Goal: Information Seeking & Learning: Check status

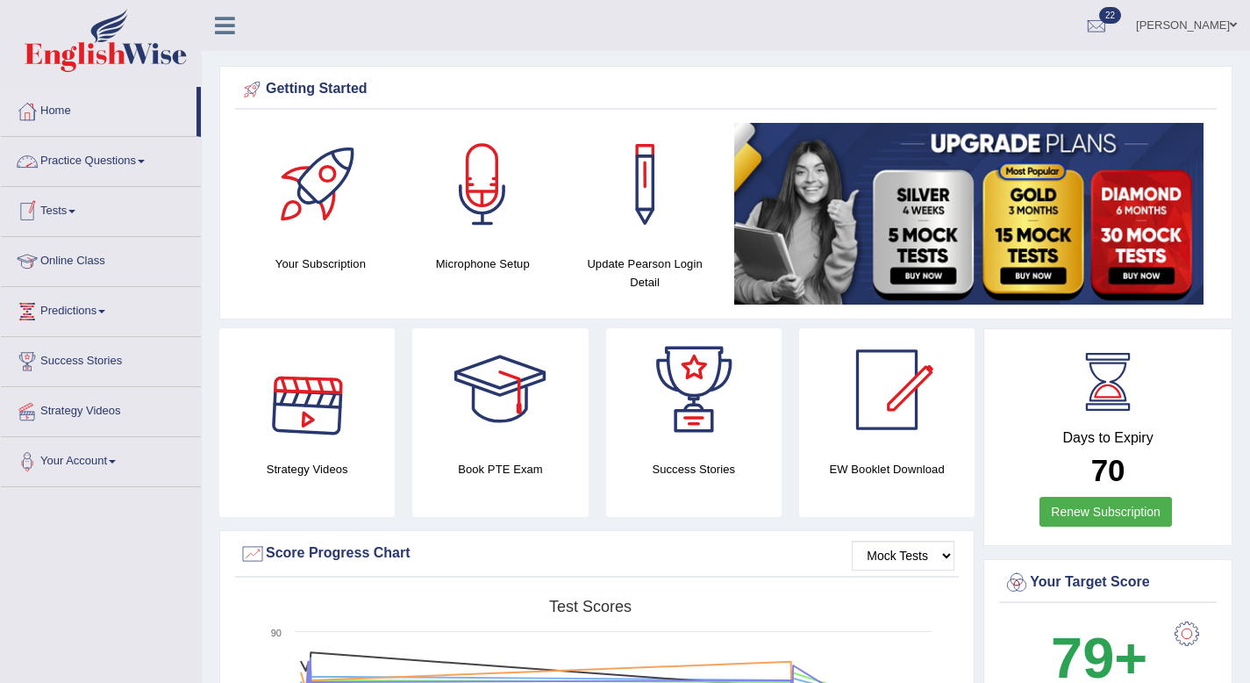
click at [72, 202] on link "Tests" at bounding box center [101, 209] width 200 height 44
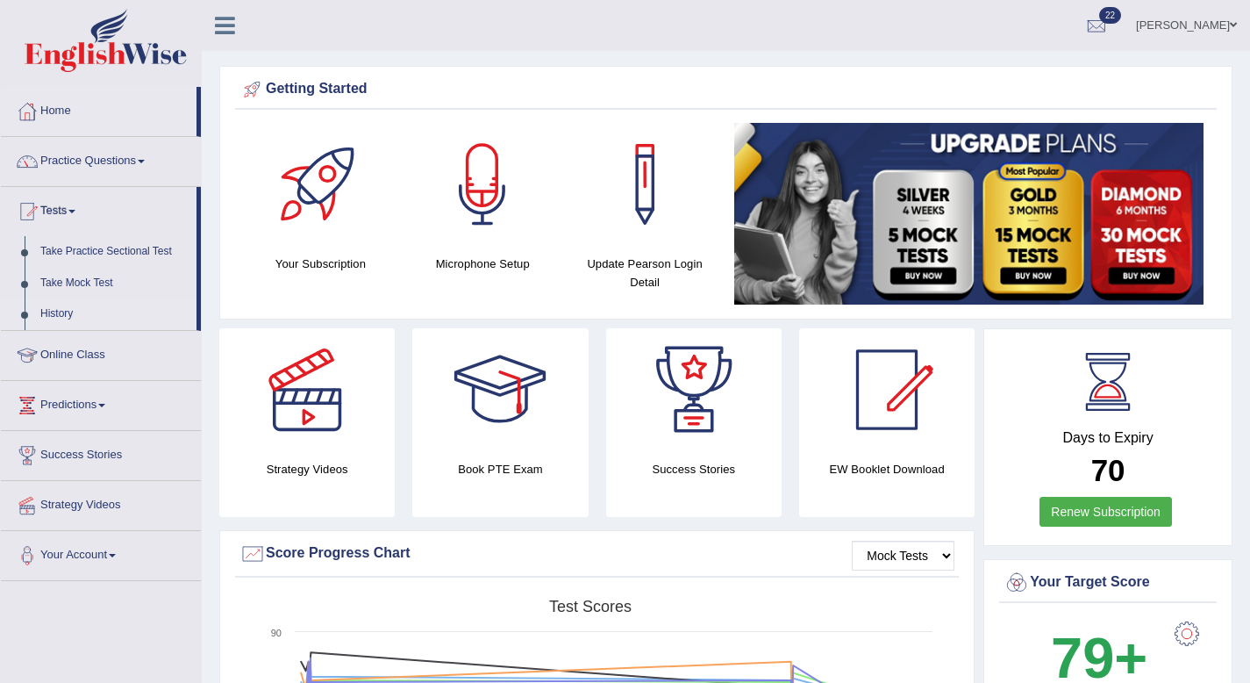
click at [64, 310] on link "History" at bounding box center [114, 314] width 164 height 32
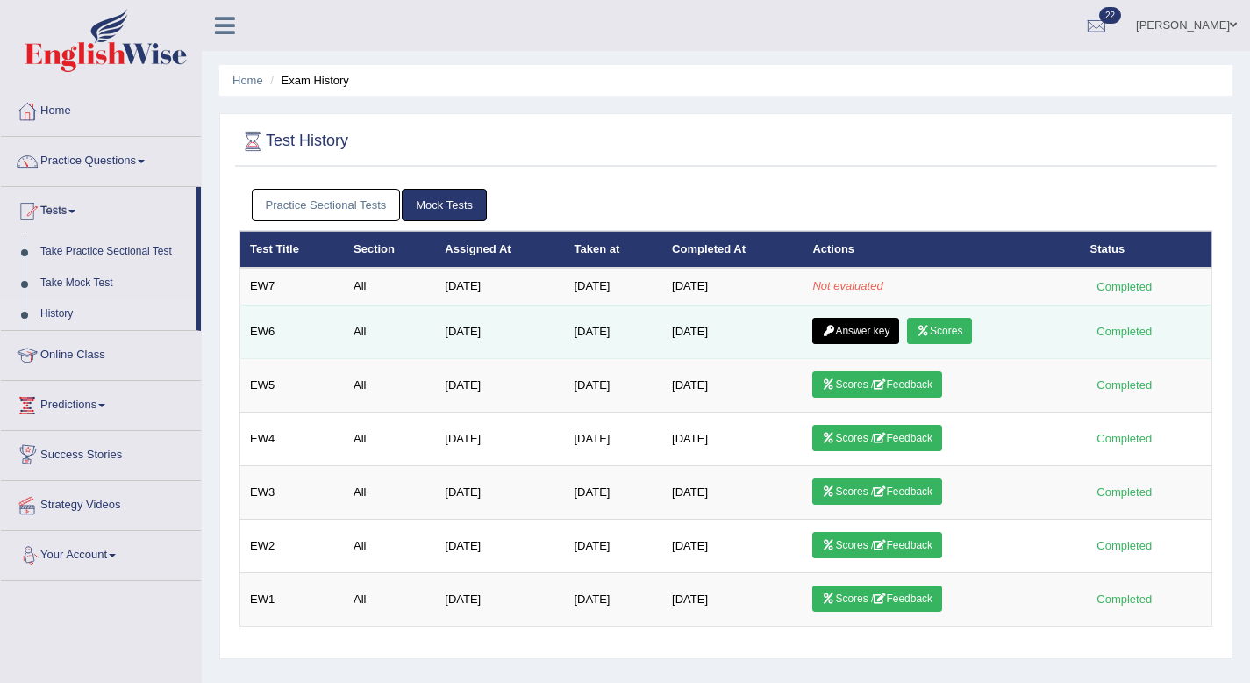
click at [896, 333] on link "Answer key" at bounding box center [856, 331] width 87 height 26
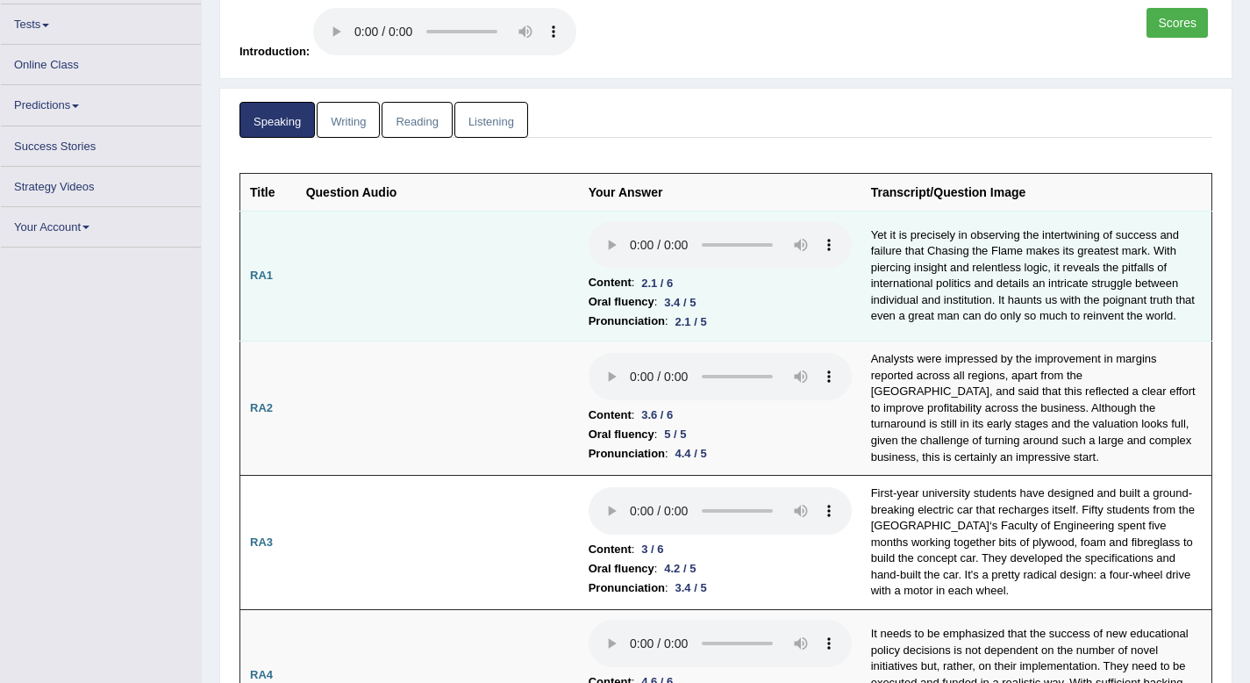
scroll to position [170, 0]
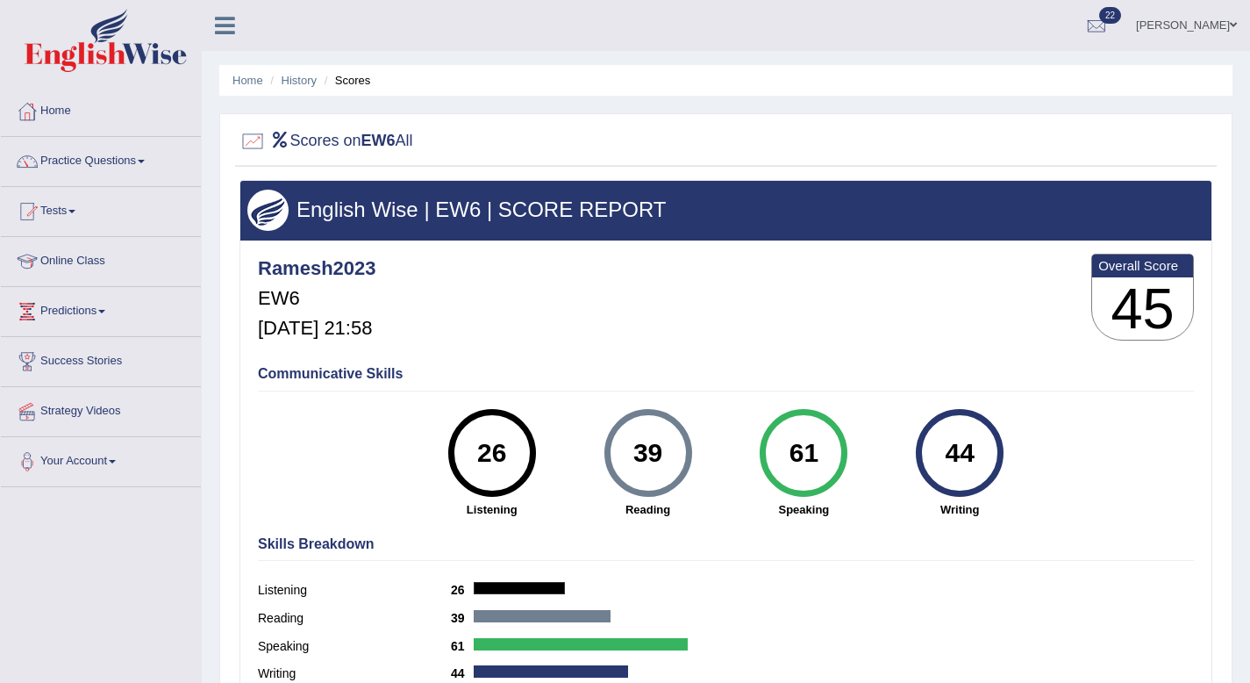
click at [125, 168] on link "Practice Questions" at bounding box center [101, 159] width 200 height 44
click at [53, 204] on link "Tests" at bounding box center [101, 209] width 200 height 44
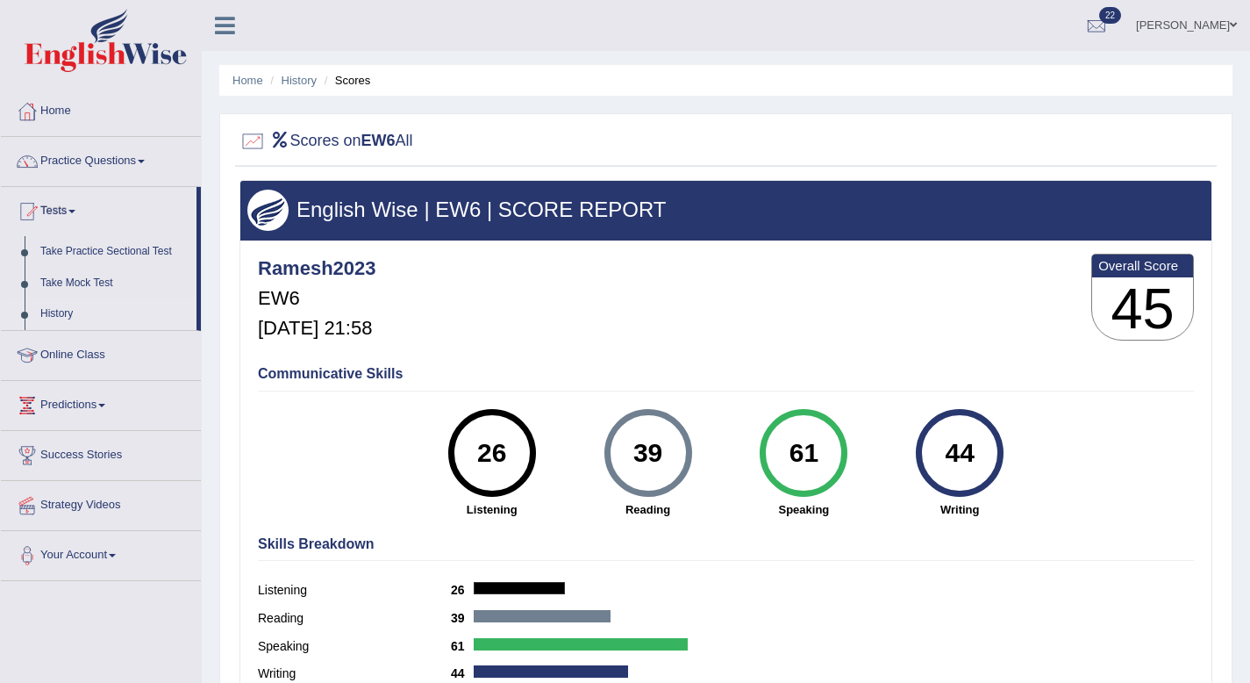
click at [48, 316] on link "History" at bounding box center [114, 314] width 164 height 32
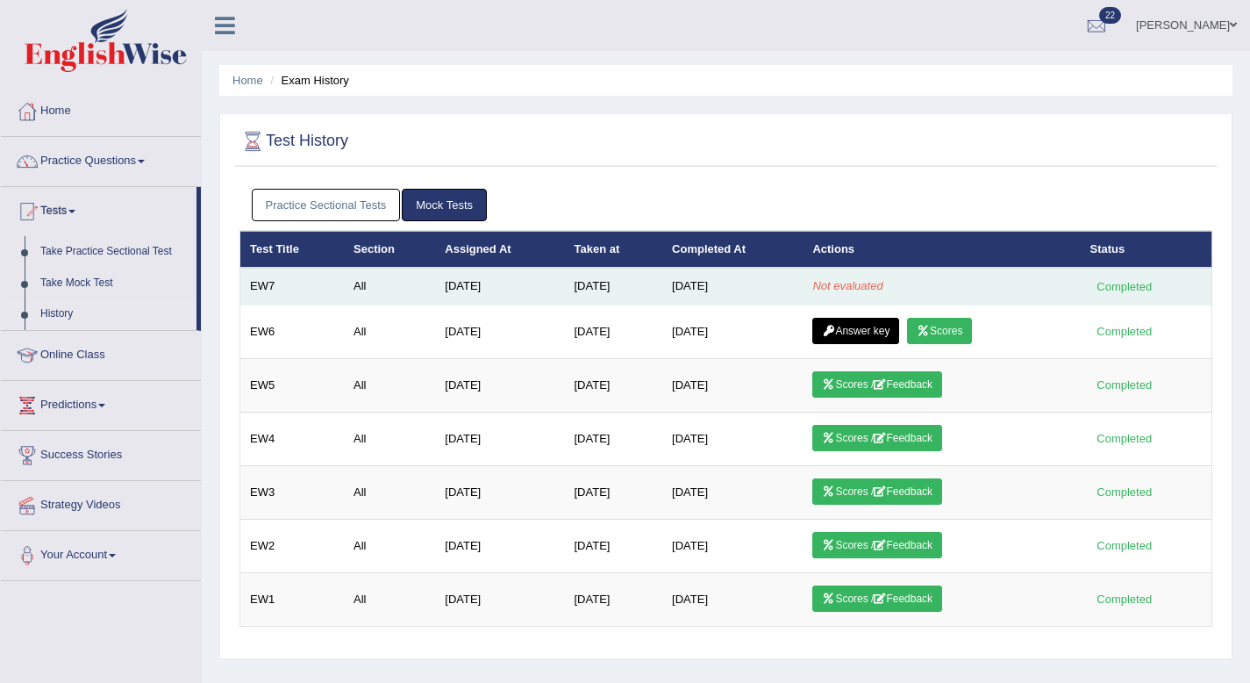
click at [853, 287] on em "Not evaluated" at bounding box center [848, 285] width 70 height 13
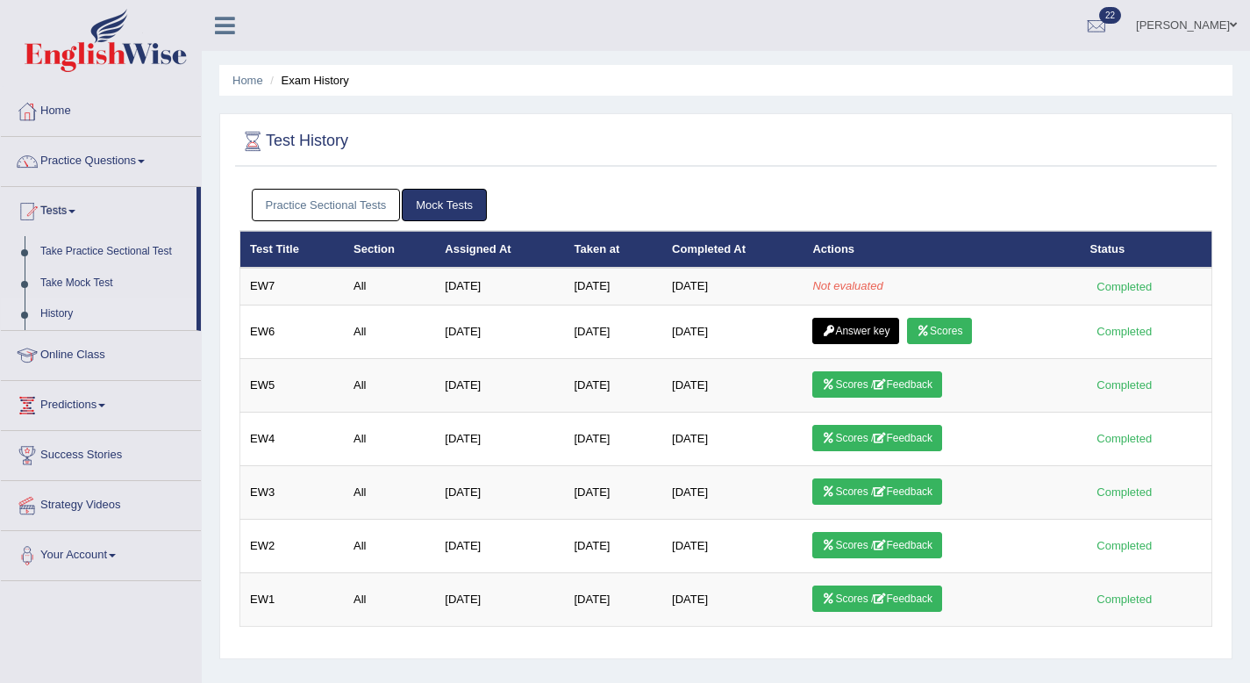
click at [606, 150] on div at bounding box center [726, 142] width 973 height 36
click at [82, 215] on link "Tests" at bounding box center [99, 209] width 196 height 44
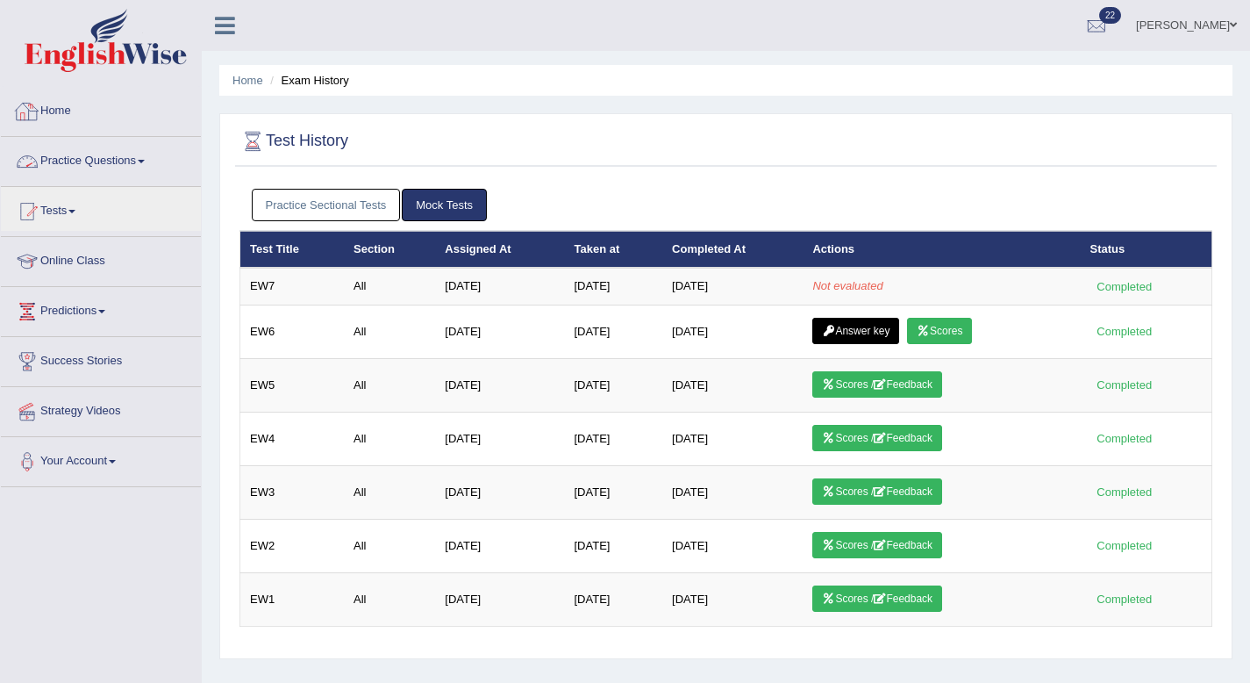
click at [41, 113] on link "Home" at bounding box center [101, 109] width 200 height 44
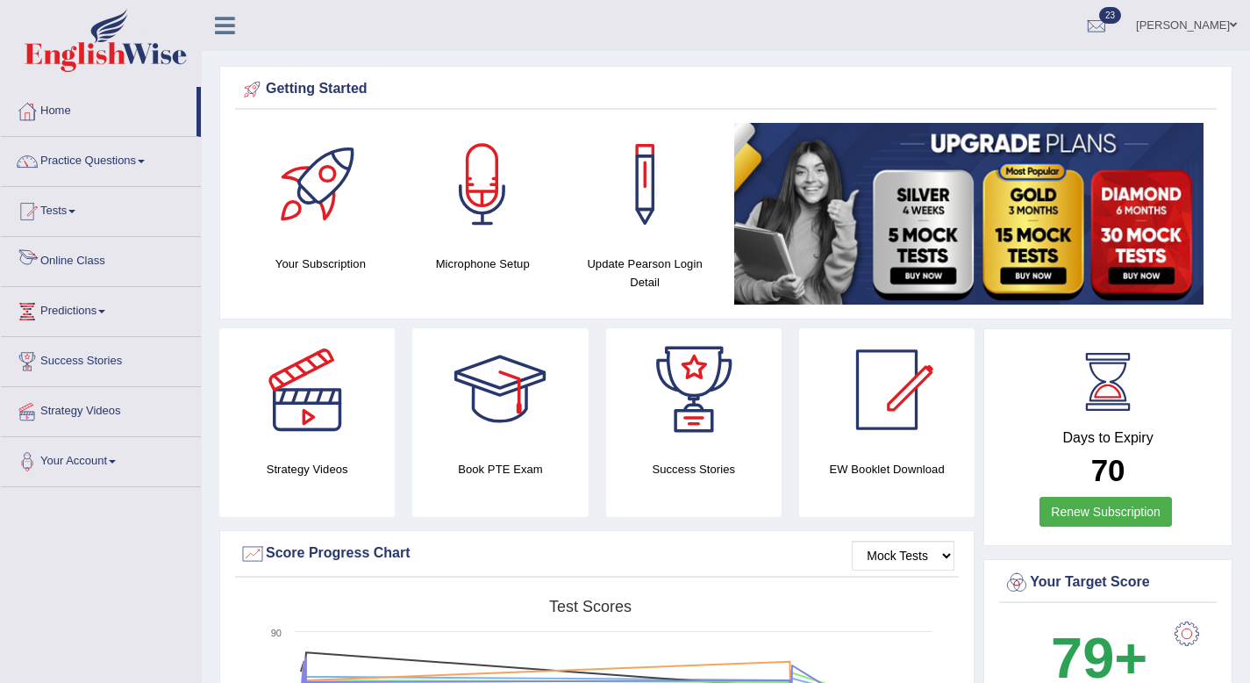
click at [58, 218] on link "Tests" at bounding box center [101, 209] width 200 height 44
click at [61, 213] on link "Tests" at bounding box center [101, 209] width 200 height 44
click at [61, 213] on link "Tests" at bounding box center [99, 209] width 196 height 44
click at [84, 211] on link "Tests" at bounding box center [101, 209] width 200 height 44
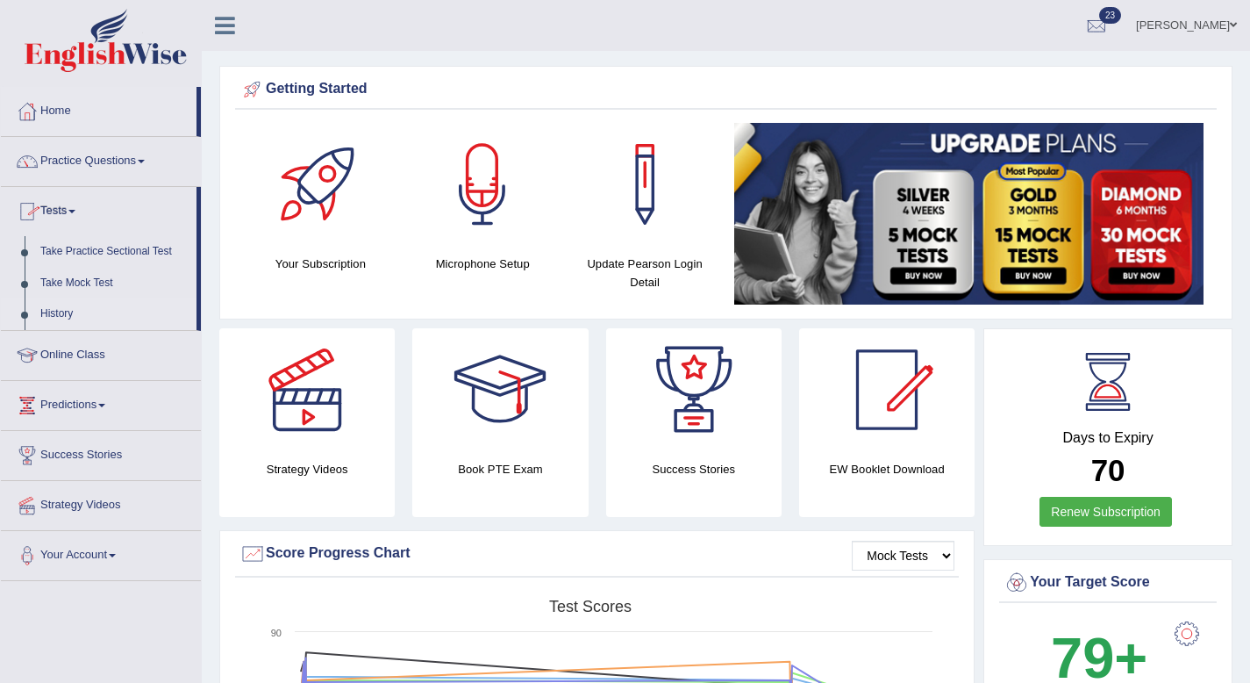
click at [64, 313] on link "History" at bounding box center [114, 314] width 164 height 32
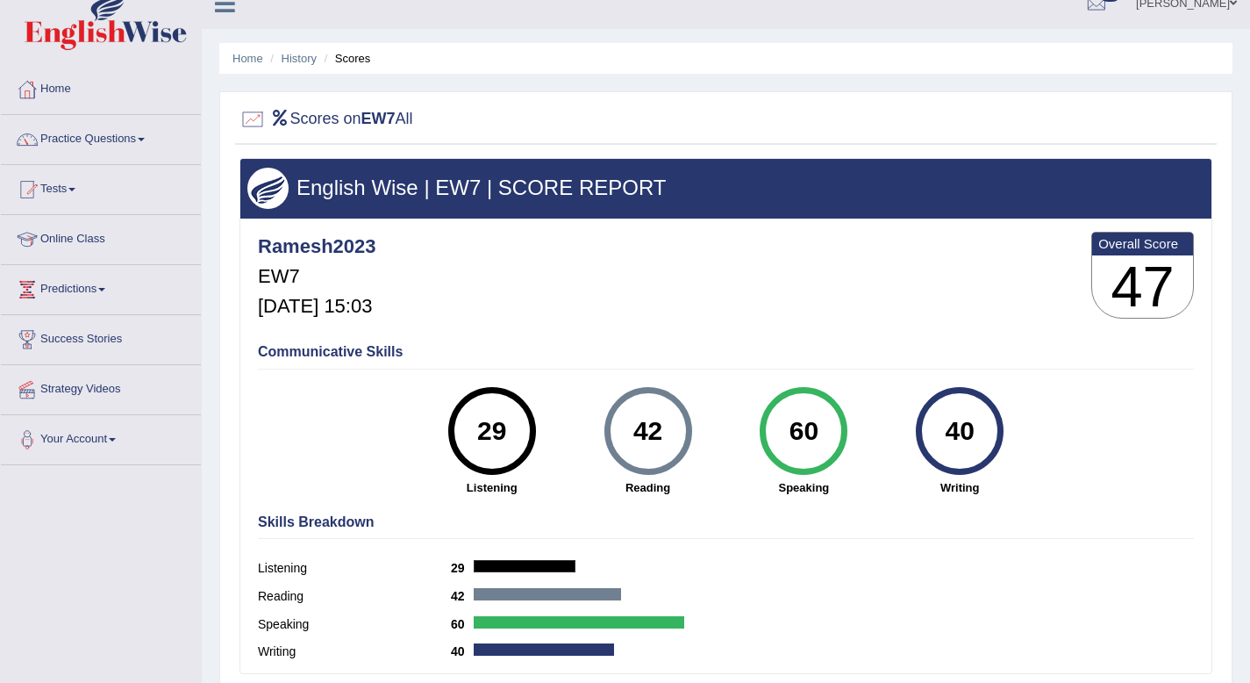
scroll to position [22, 0]
click at [1136, 276] on h3 "47" at bounding box center [1143, 286] width 101 height 63
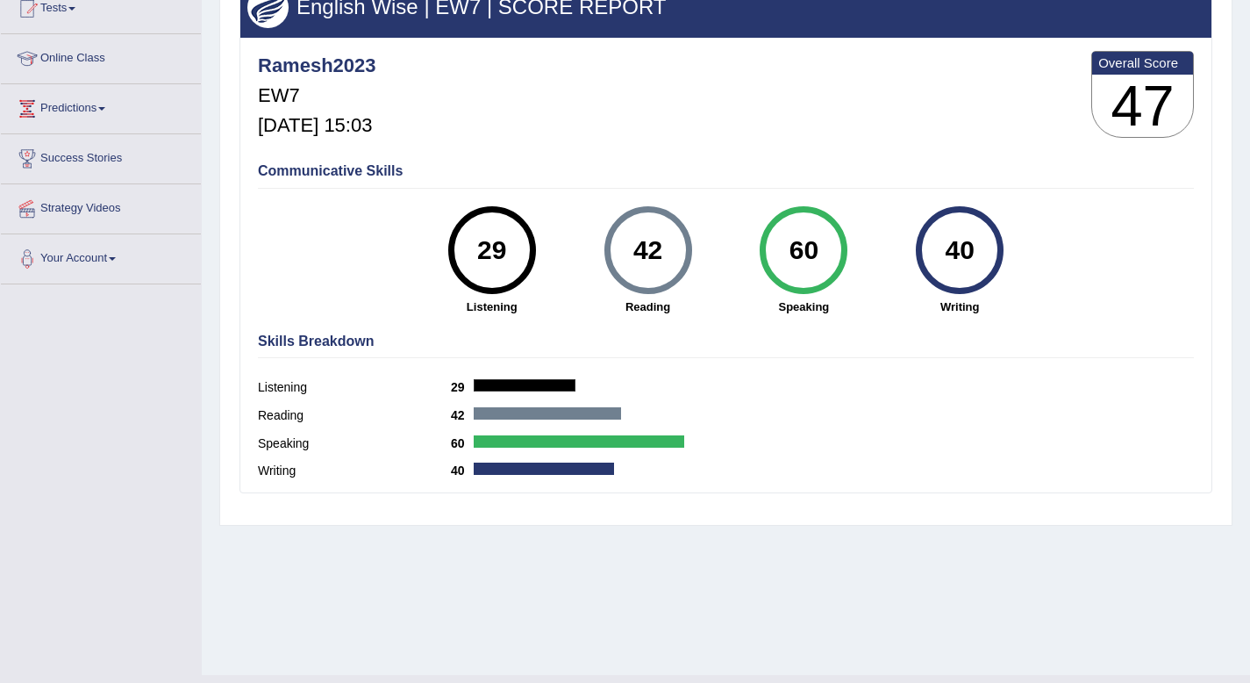
scroll to position [0, 0]
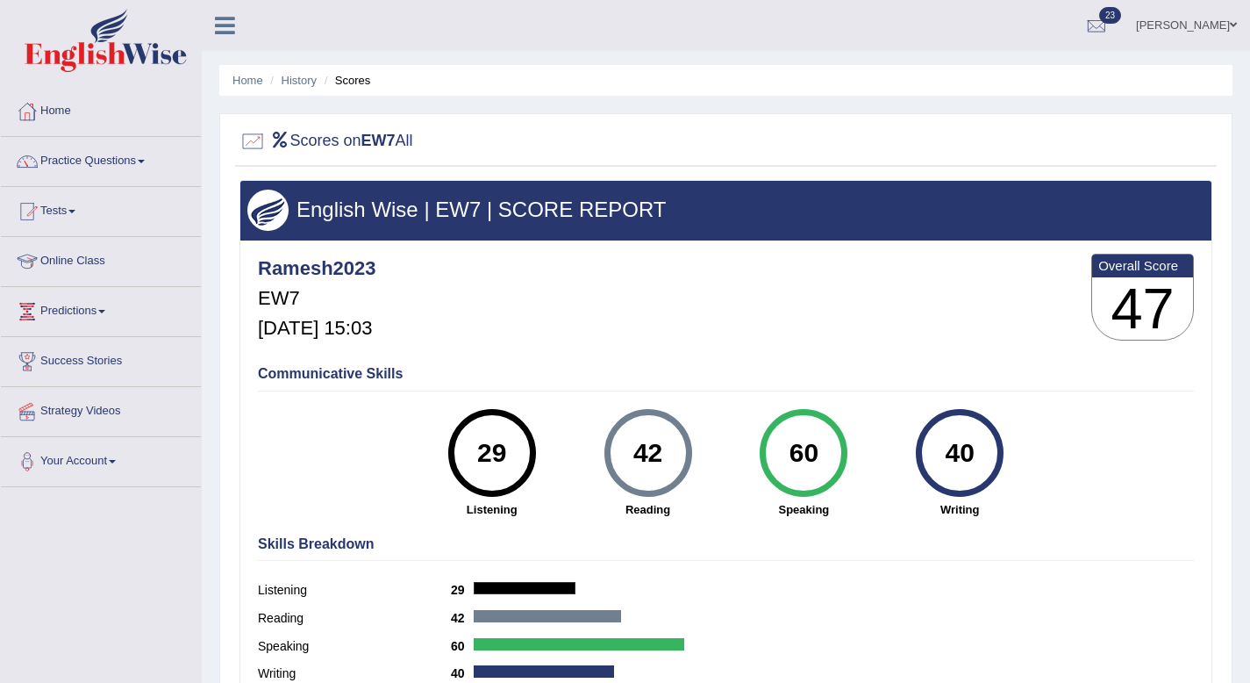
click at [152, 158] on link "Practice Questions" at bounding box center [101, 159] width 200 height 44
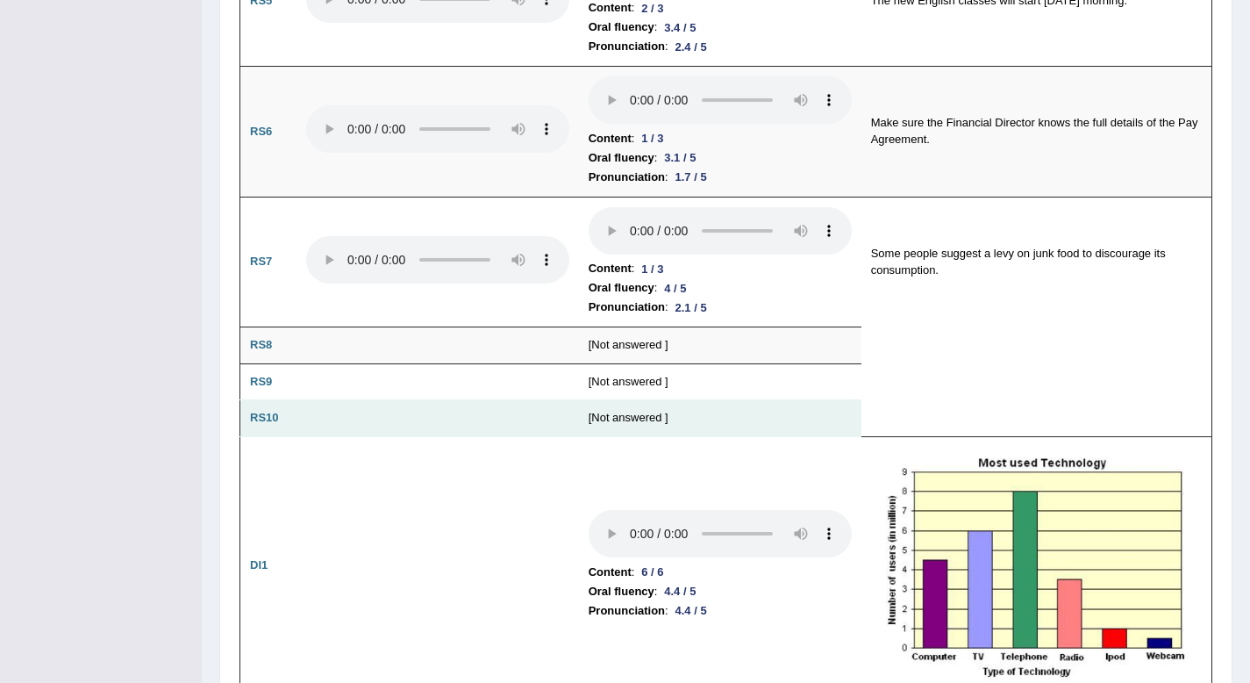
scroll to position [1675, 0]
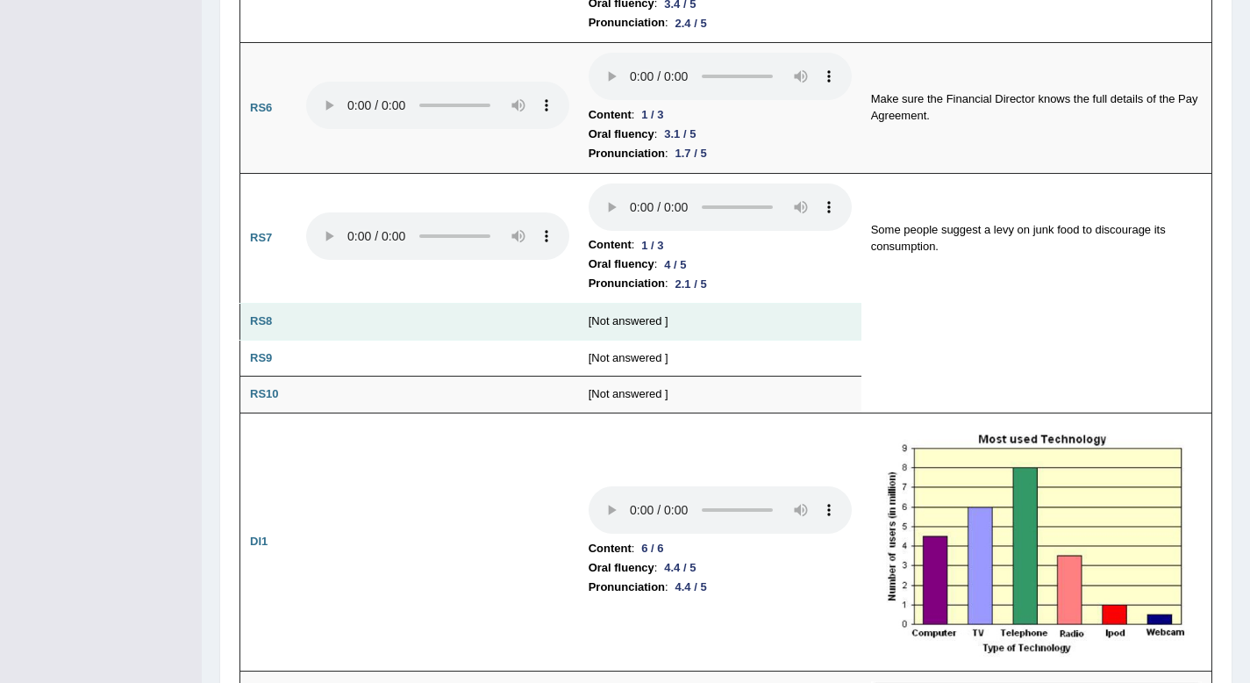
click at [599, 326] on td "[Not answered ]" at bounding box center [720, 322] width 283 height 37
click at [603, 314] on td "[Not answered ]" at bounding box center [720, 322] width 283 height 37
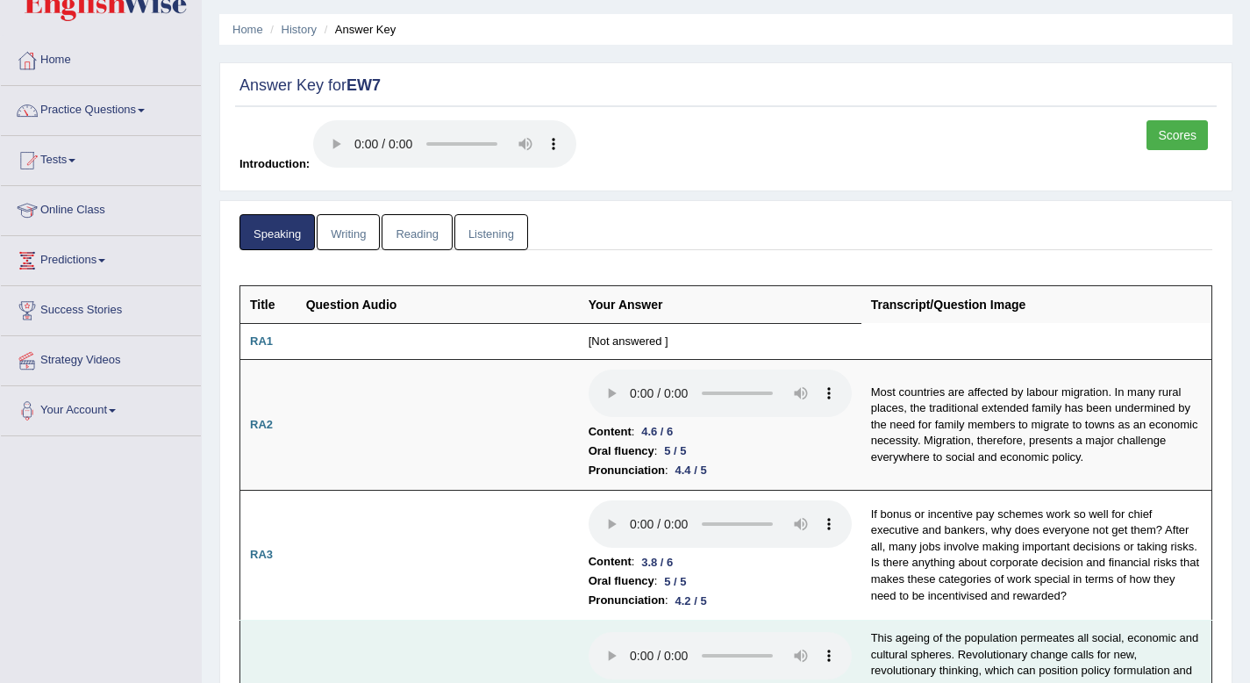
scroll to position [0, 0]
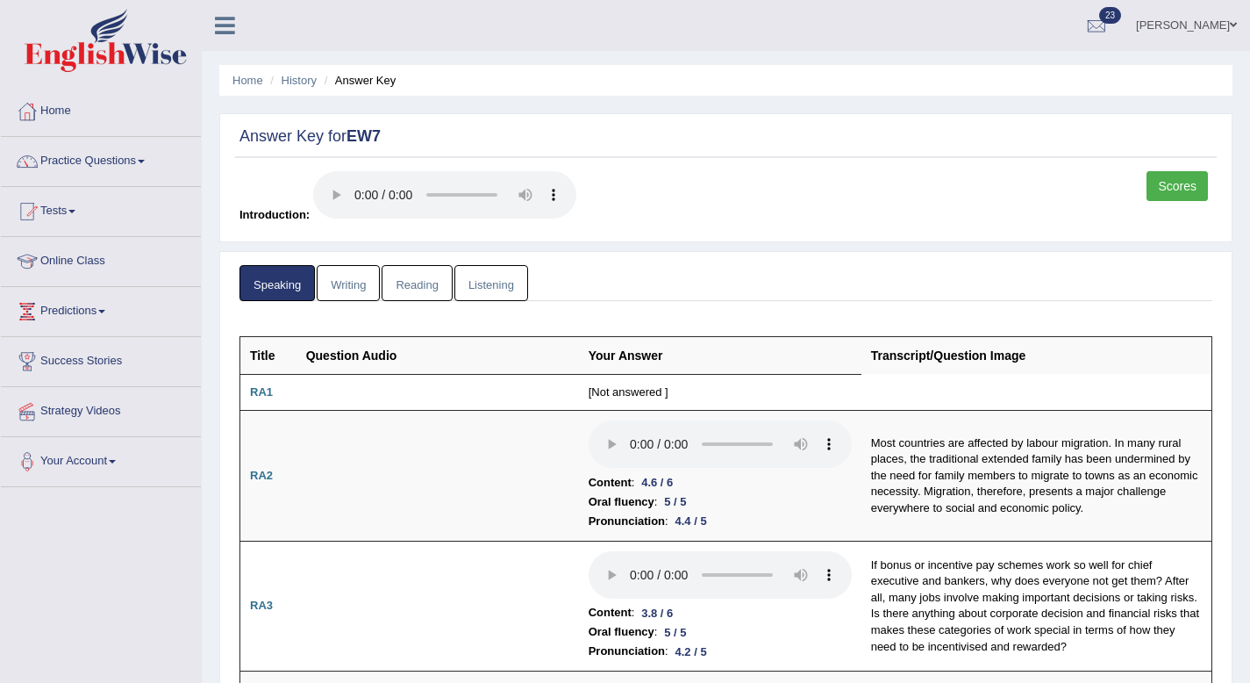
click at [352, 297] on link "Writing" at bounding box center [348, 283] width 63 height 36
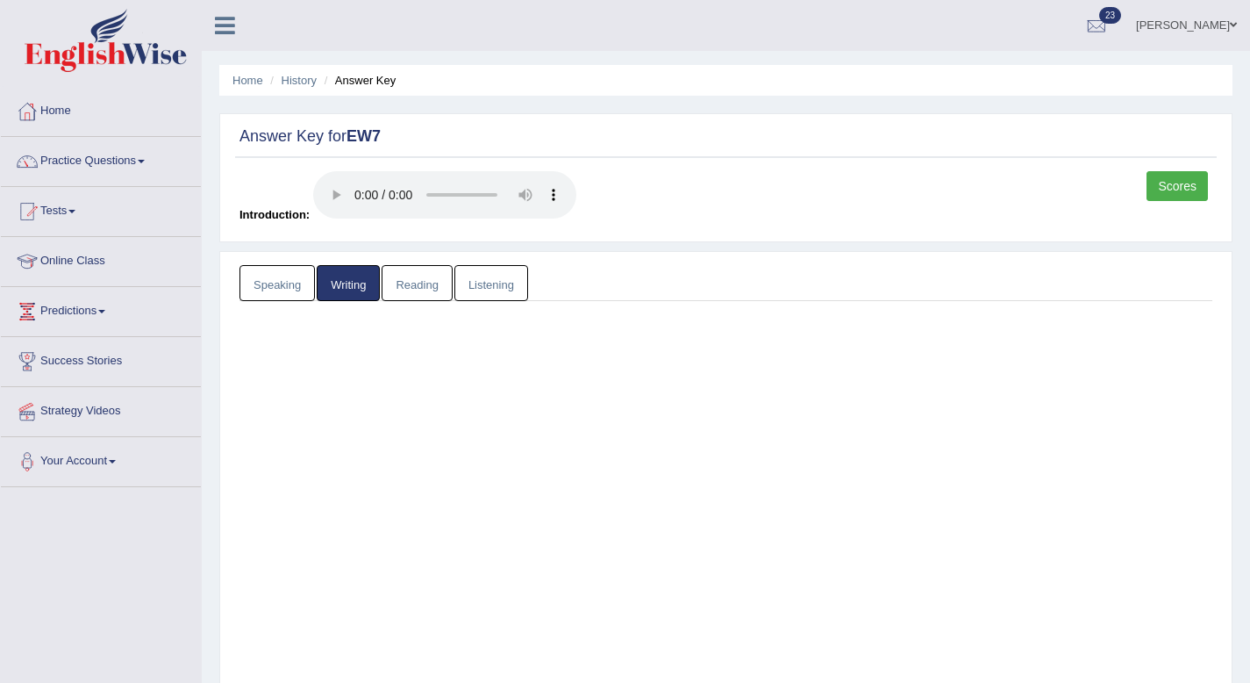
click at [352, 297] on link "Writing" at bounding box center [348, 283] width 63 height 36
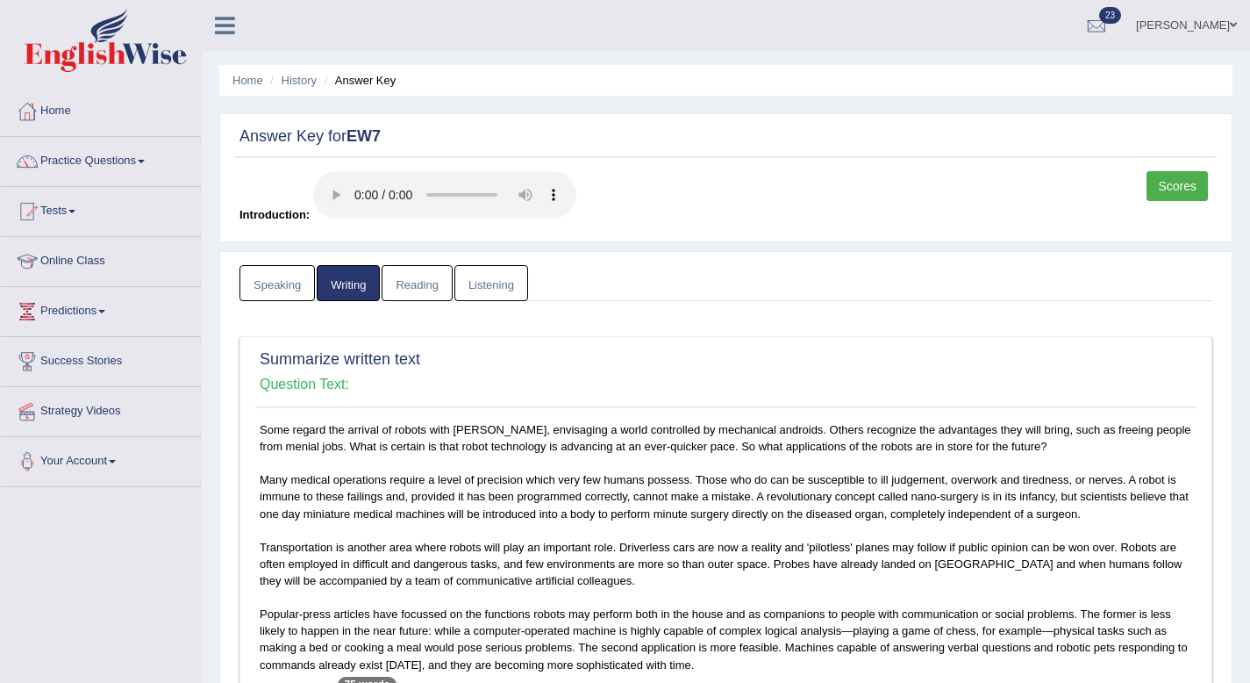
click at [431, 286] on link "Reading" at bounding box center [417, 283] width 70 height 36
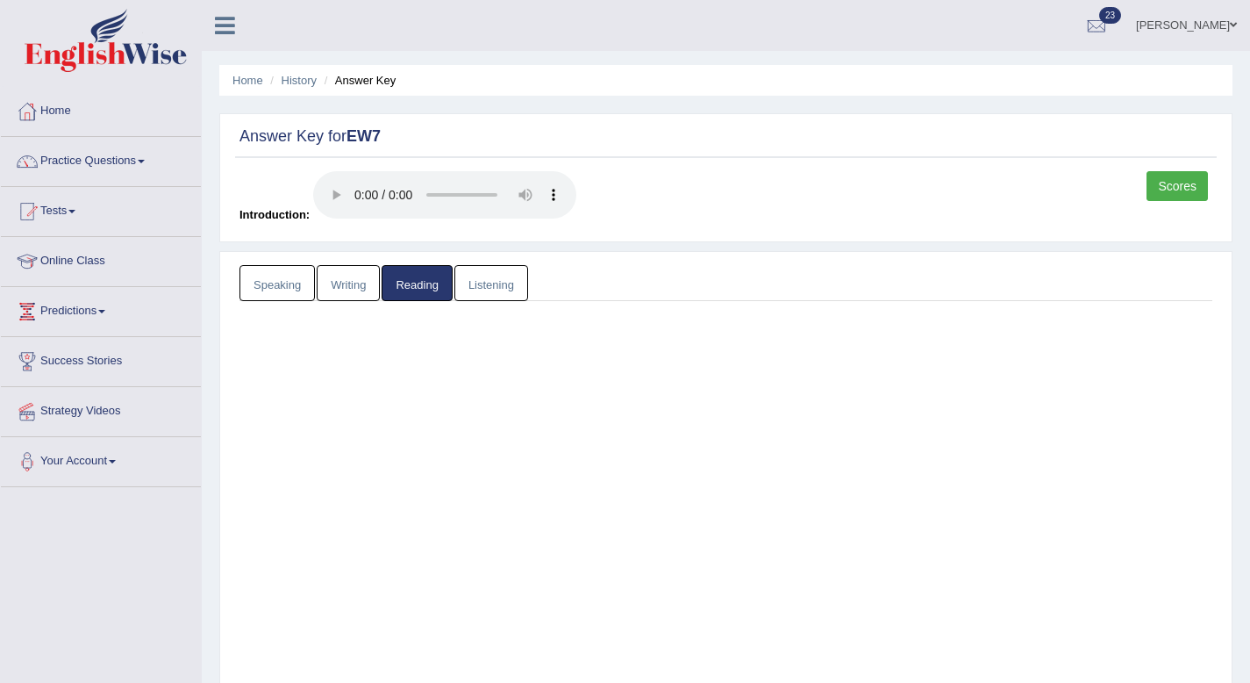
click at [431, 286] on link "Reading" at bounding box center [417, 283] width 70 height 36
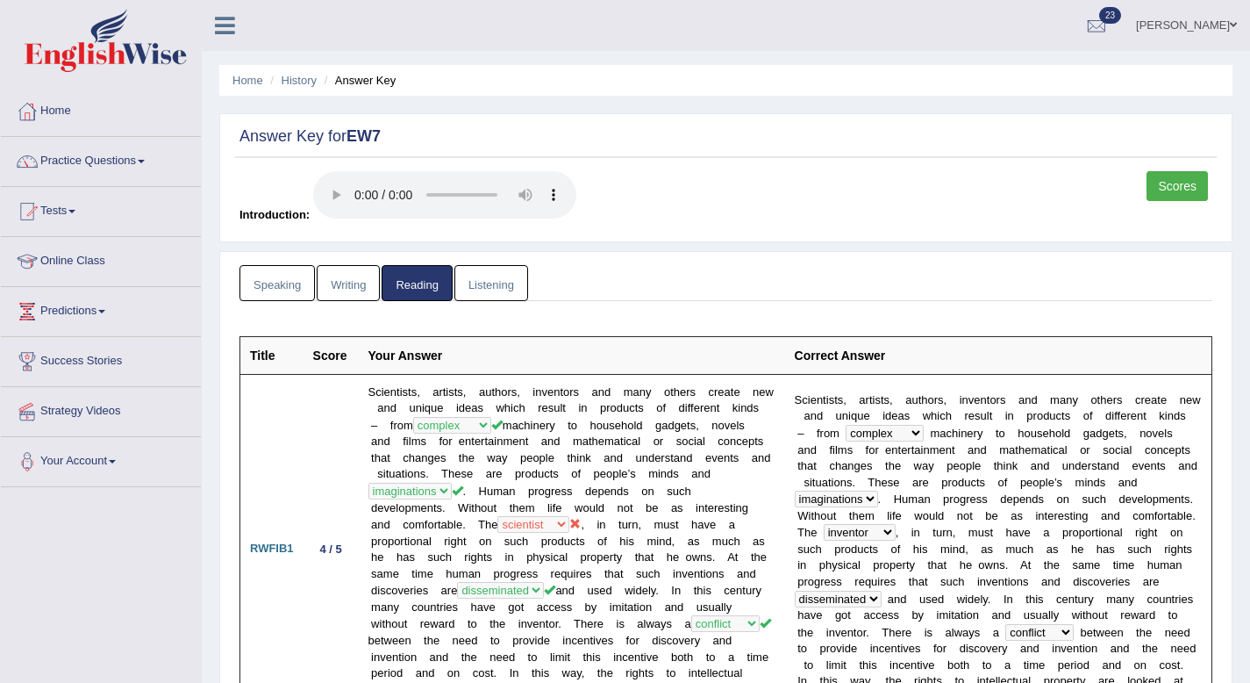
click at [500, 269] on link "Listening" at bounding box center [492, 283] width 74 height 36
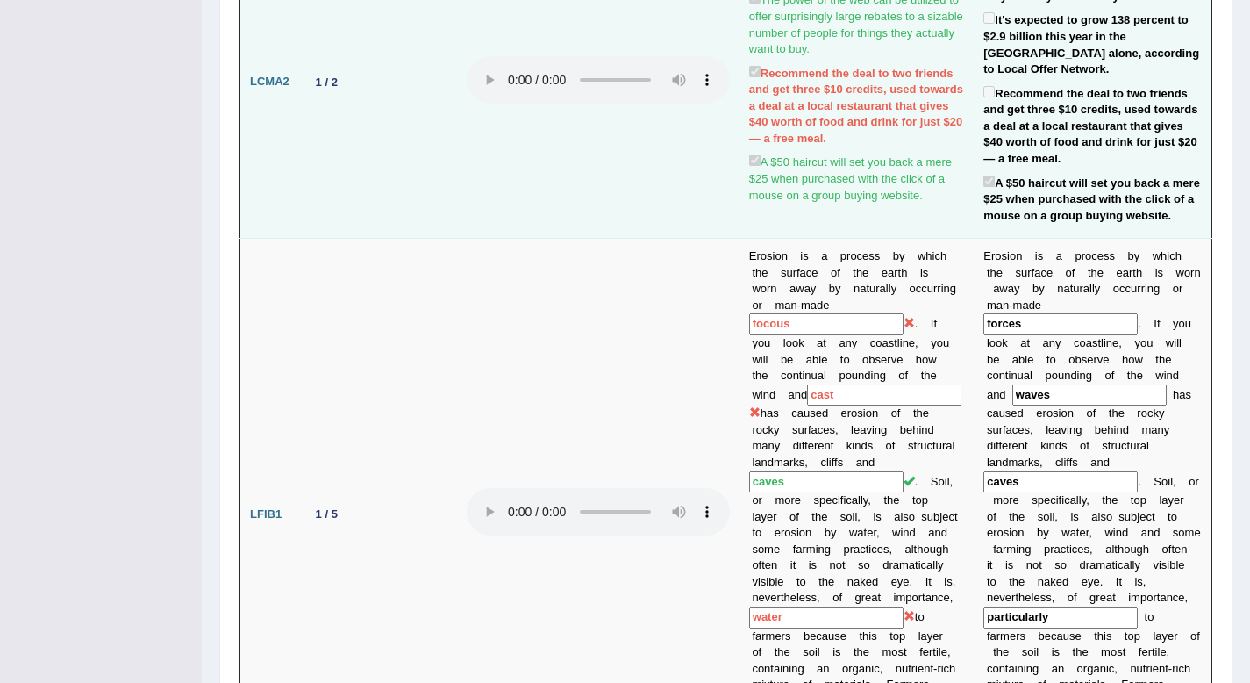
scroll to position [741, 0]
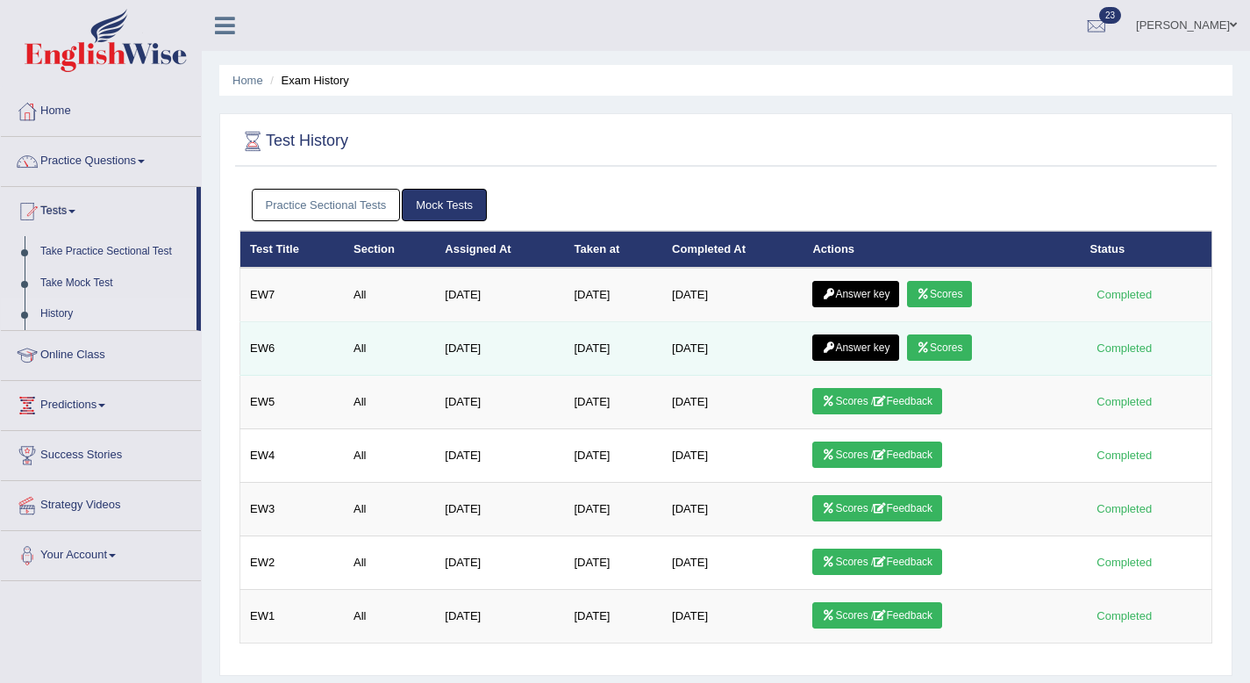
click at [847, 342] on link "Answer key" at bounding box center [856, 347] width 87 height 26
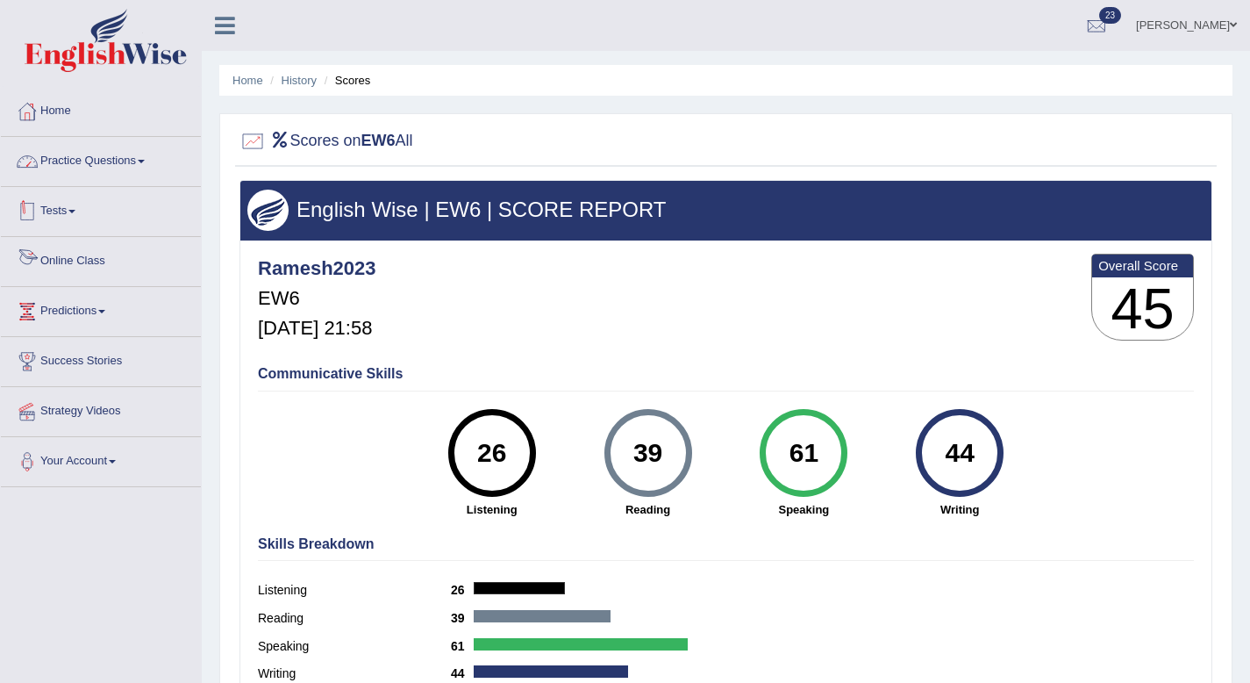
click at [66, 207] on link "Tests" at bounding box center [101, 209] width 200 height 44
click at [66, 208] on link "Tests" at bounding box center [99, 209] width 196 height 44
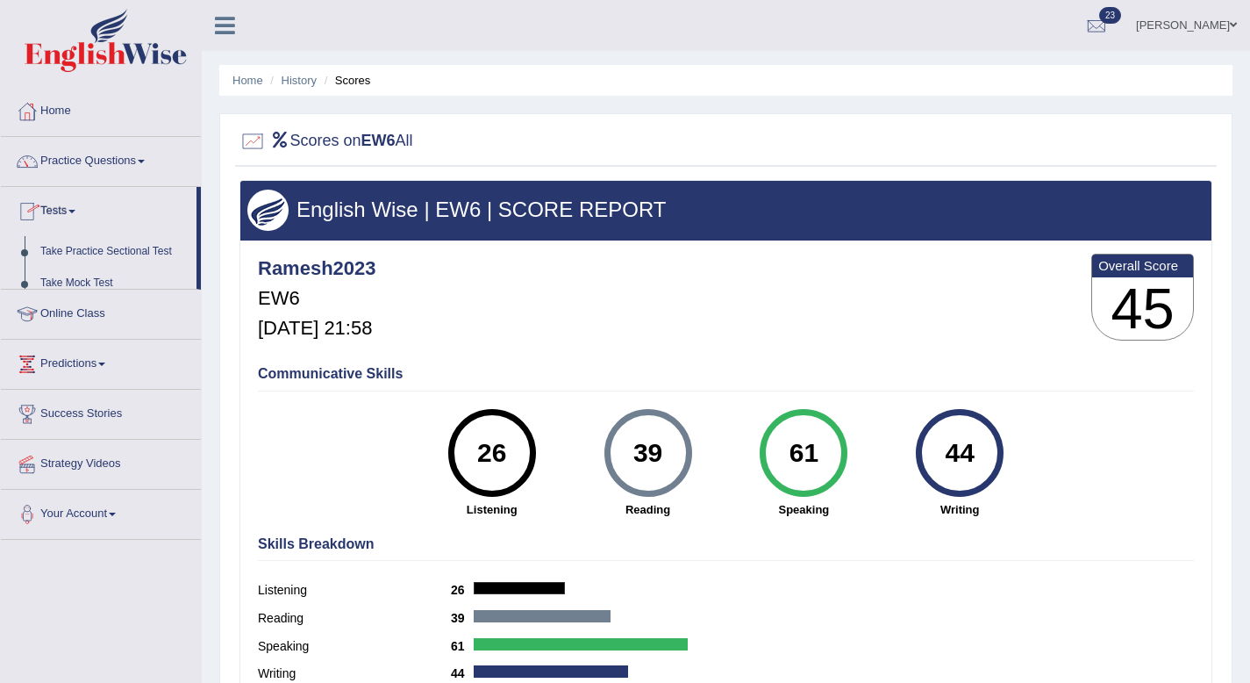
click at [66, 208] on link "Tests" at bounding box center [99, 209] width 196 height 44
click at [71, 218] on link "Tests" at bounding box center [101, 209] width 200 height 44
click at [85, 218] on link "Tests" at bounding box center [101, 209] width 200 height 44
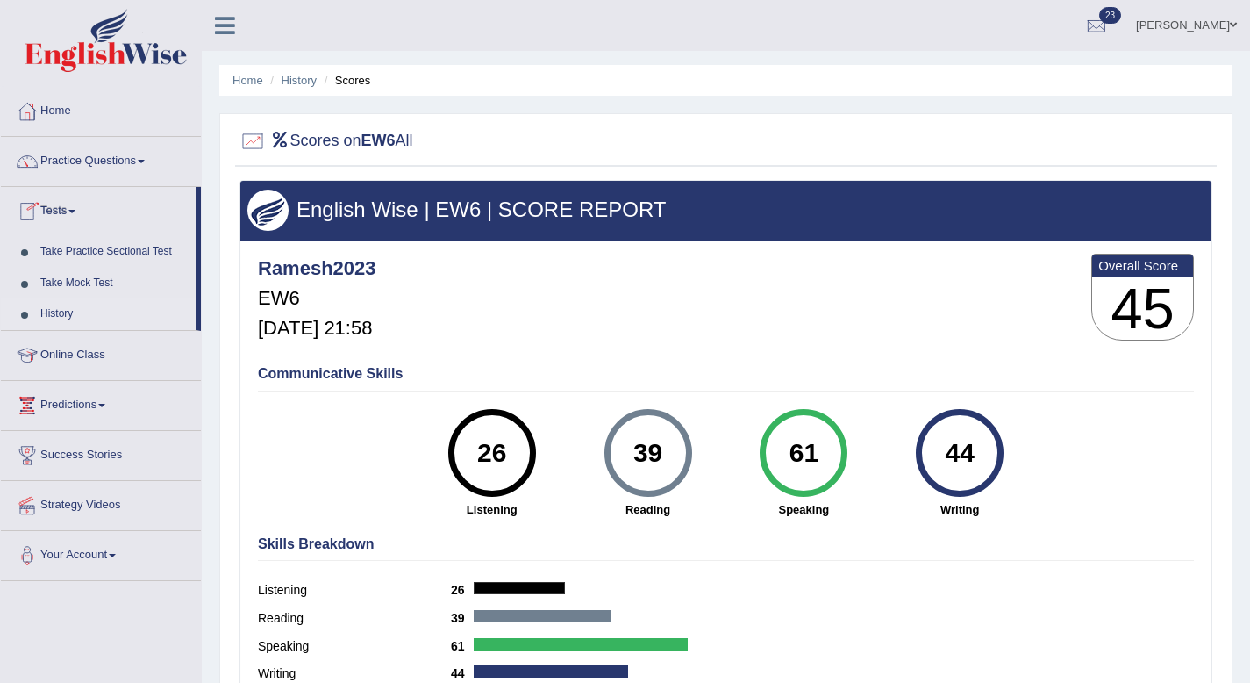
click at [86, 319] on link "History" at bounding box center [114, 314] width 164 height 32
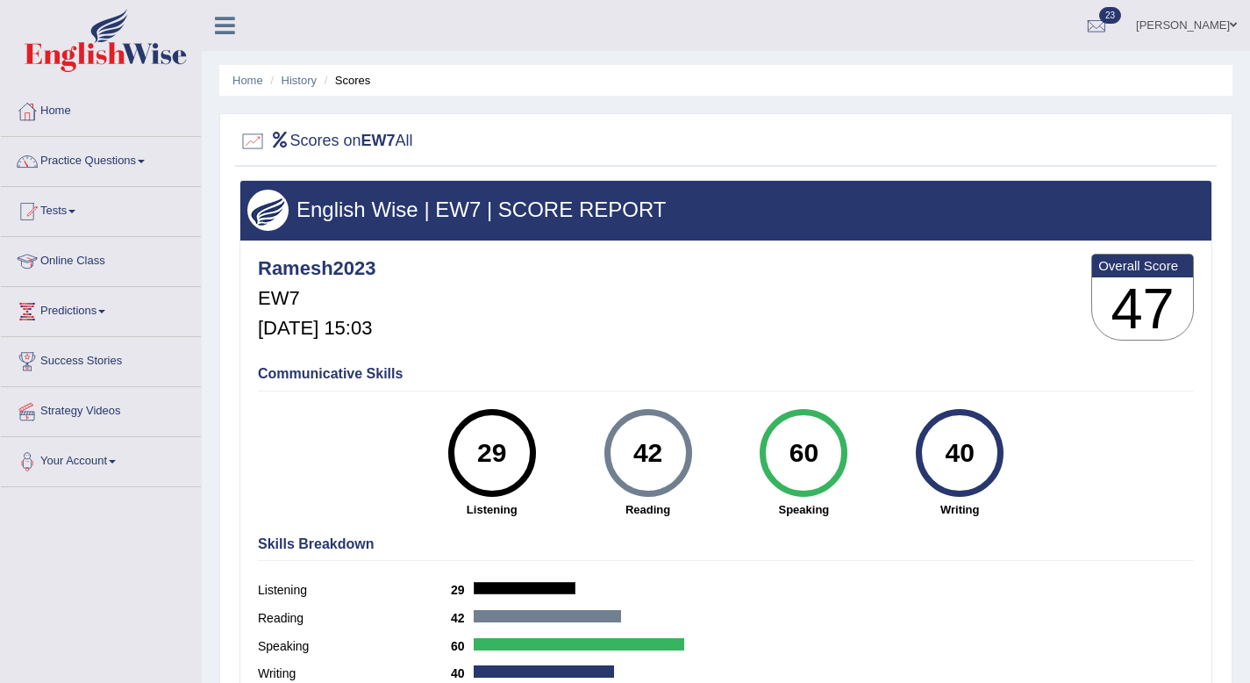
drag, startPoint x: 987, startPoint y: 99, endPoint x: 877, endPoint y: -107, distance: 234.0
click at [877, 0] on html "Toggle navigation Home Practice Questions Speaking Practice Read Aloud Repeat S…" at bounding box center [625, 341] width 1250 height 683
click at [85, 210] on link "Tests" at bounding box center [101, 209] width 200 height 44
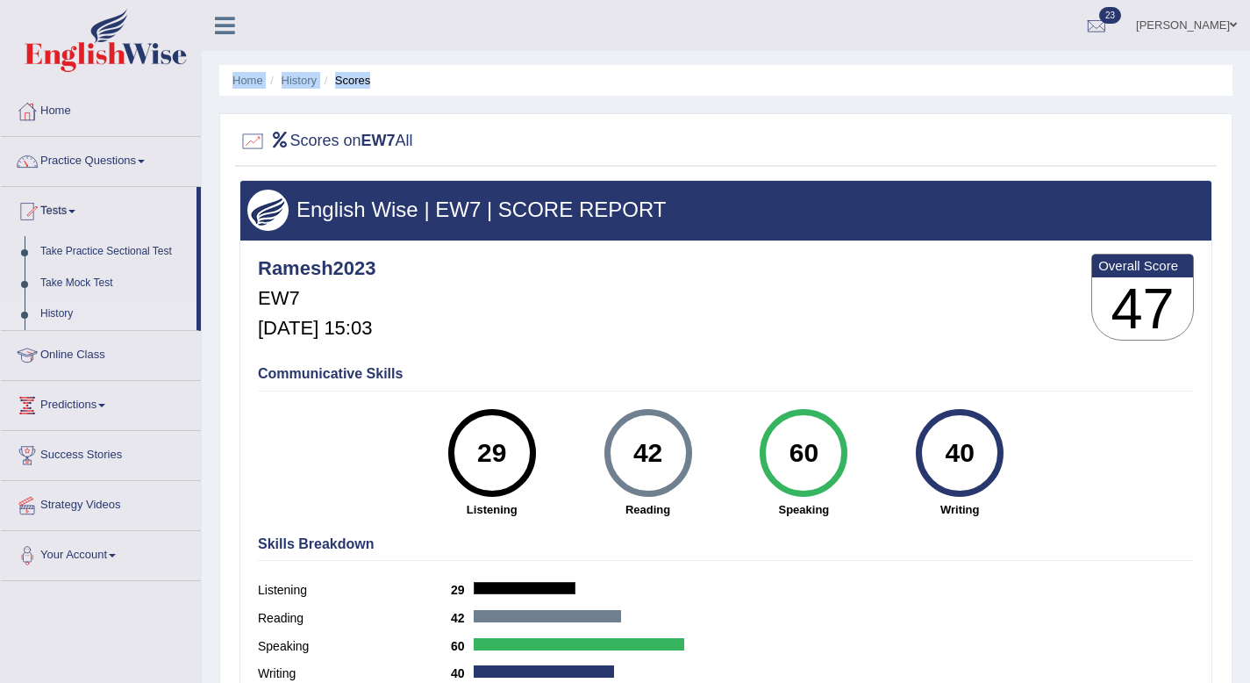
click at [56, 311] on link "History" at bounding box center [114, 314] width 164 height 32
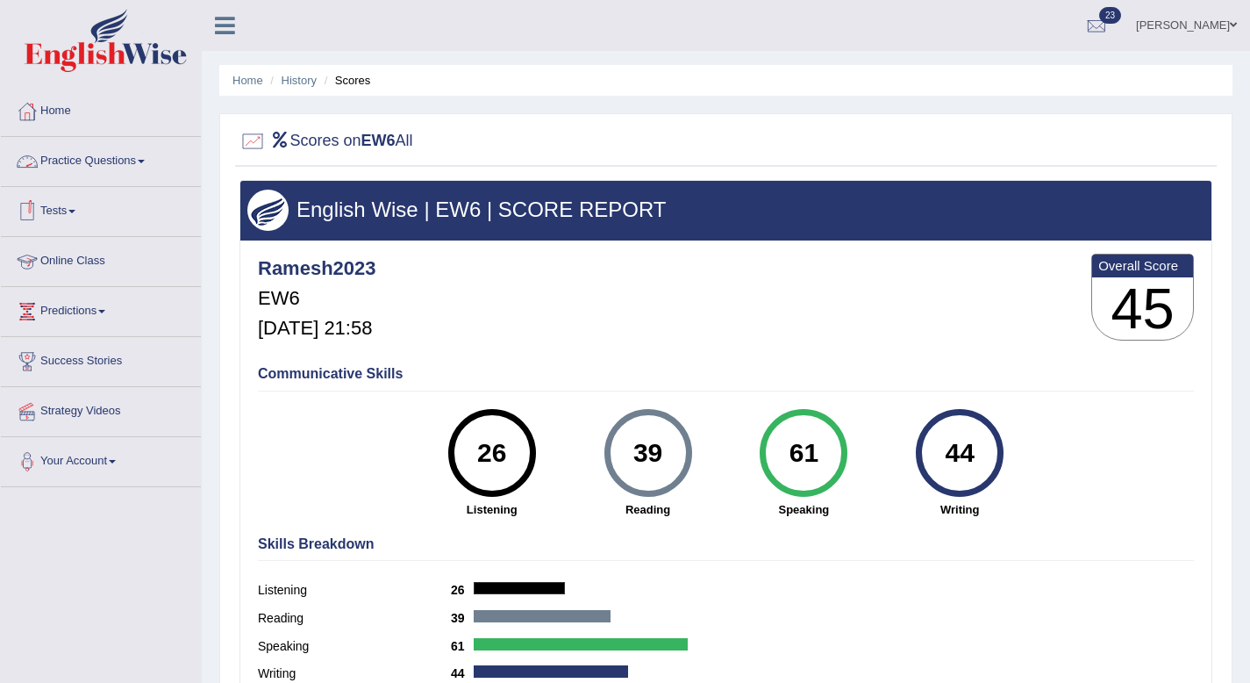
click at [81, 208] on link "Tests" at bounding box center [101, 209] width 200 height 44
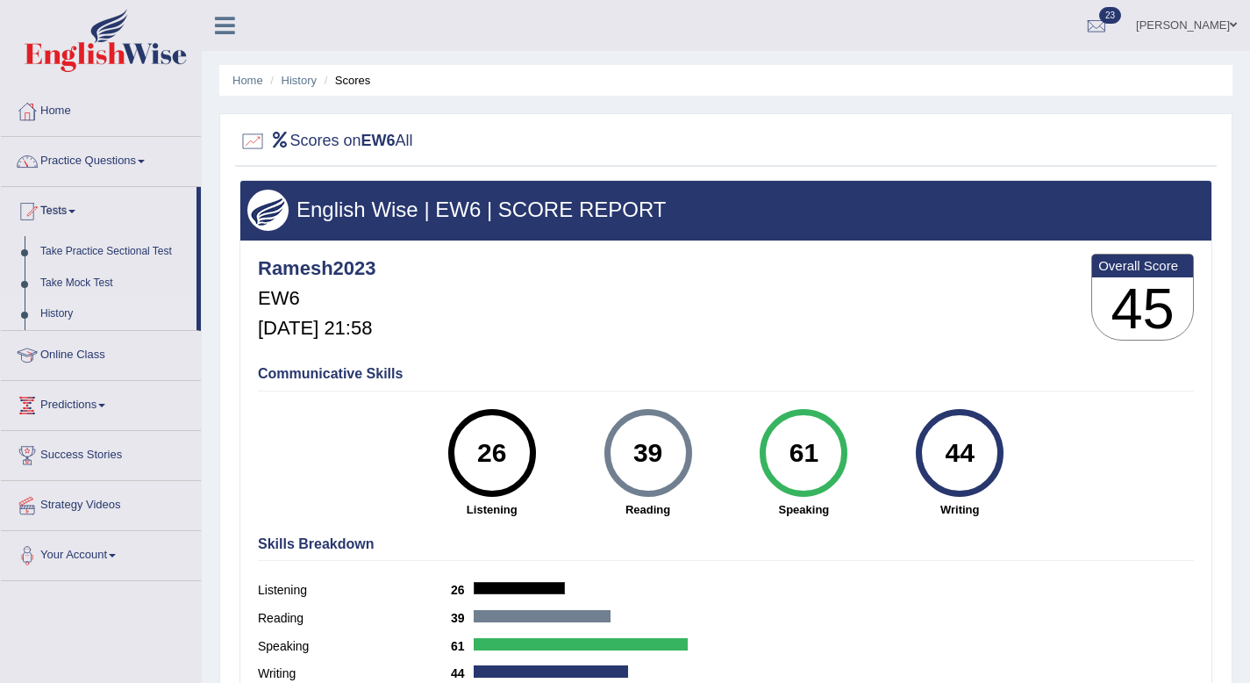
click at [49, 319] on link "History" at bounding box center [114, 314] width 164 height 32
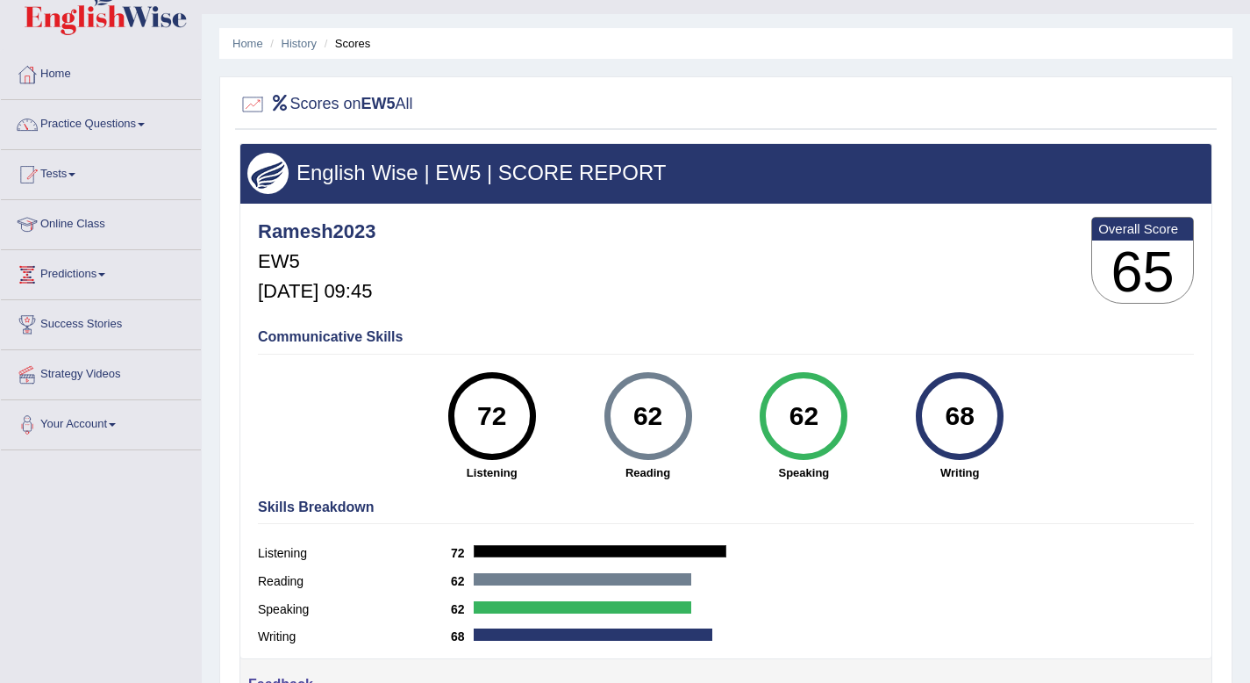
scroll to position [39, 0]
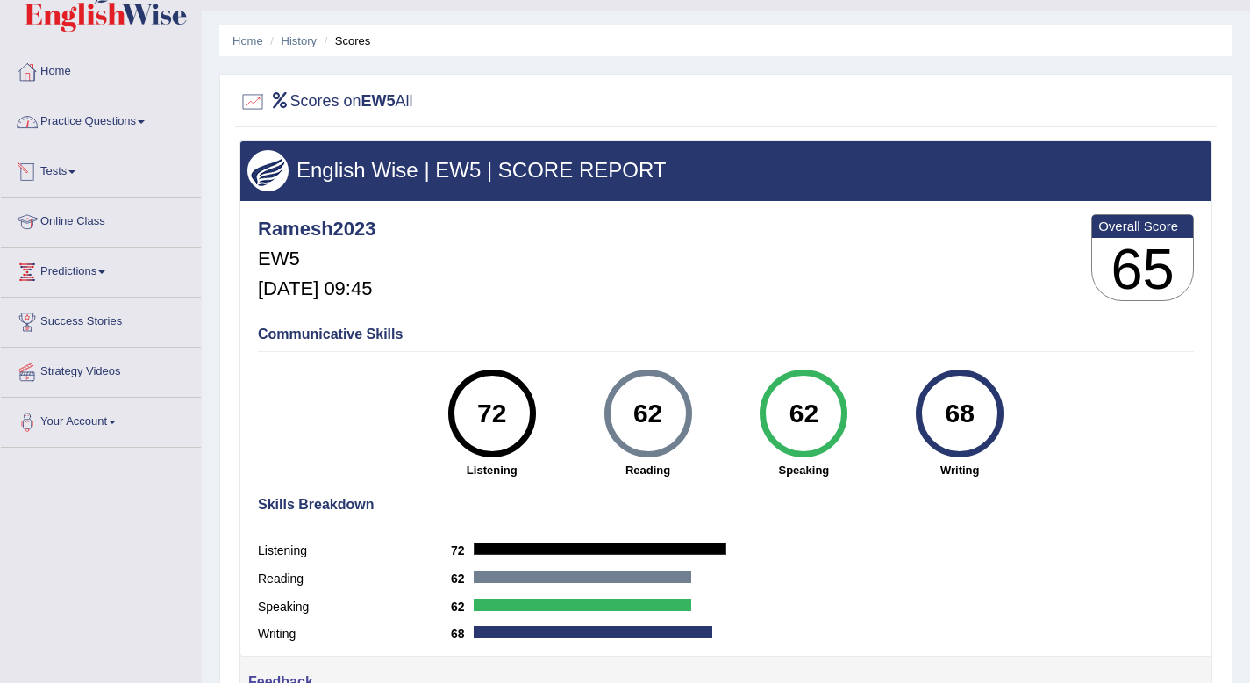
click at [76, 166] on link "Tests" at bounding box center [101, 169] width 200 height 44
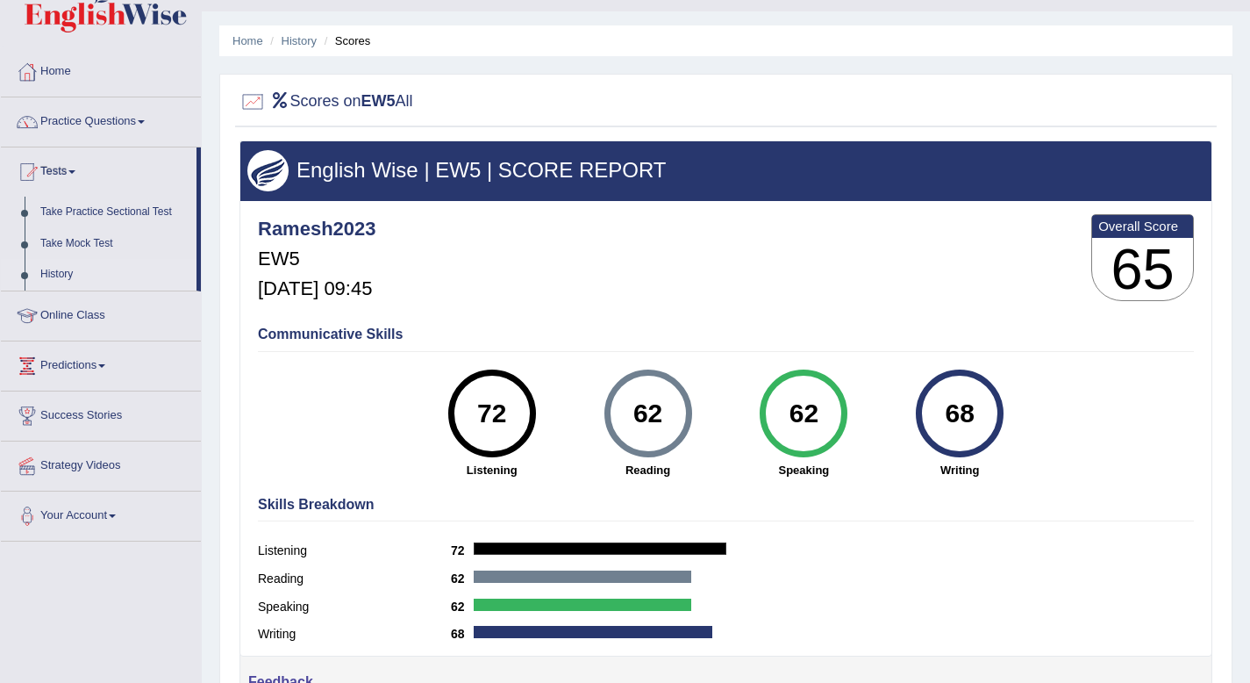
click at [55, 266] on link "History" at bounding box center [114, 275] width 164 height 32
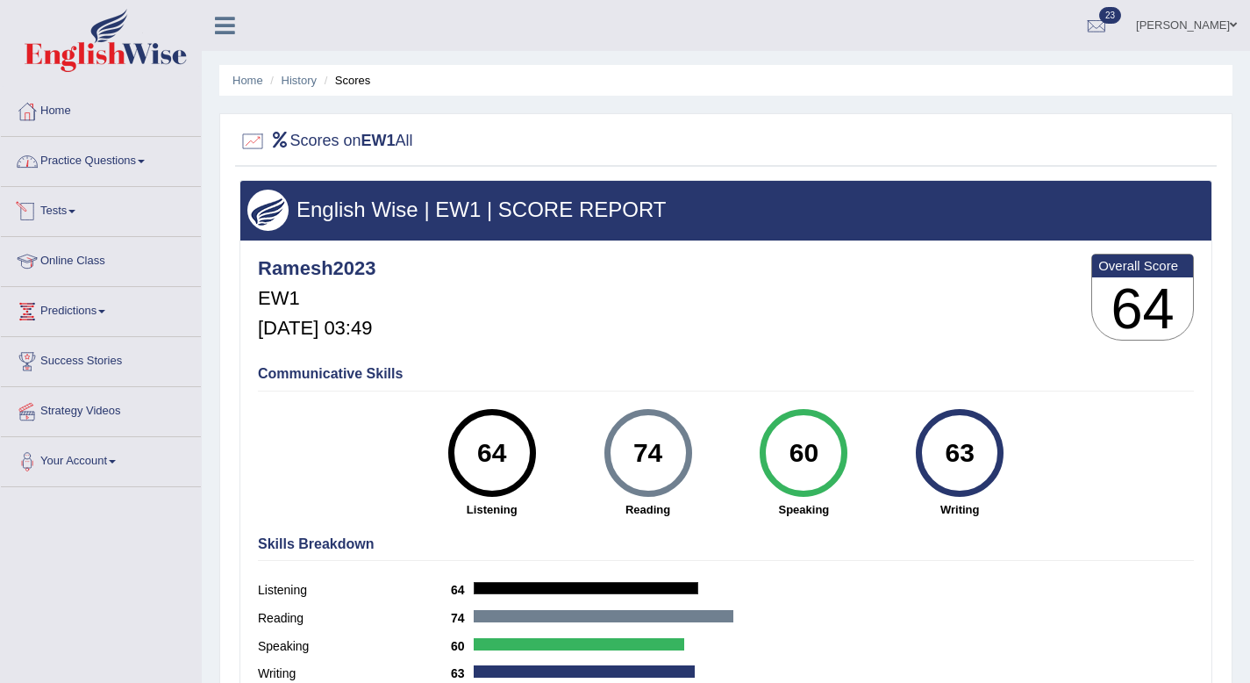
click at [83, 211] on link "Tests" at bounding box center [101, 209] width 200 height 44
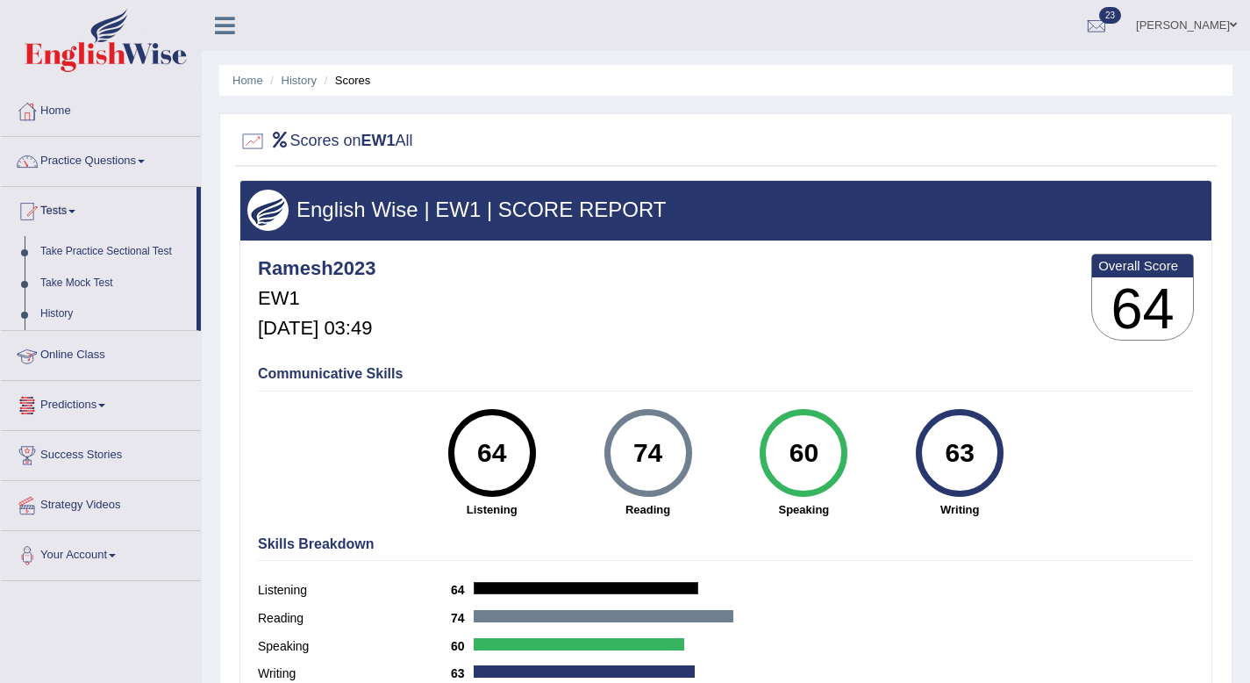
click at [57, 314] on link "History" at bounding box center [114, 314] width 164 height 32
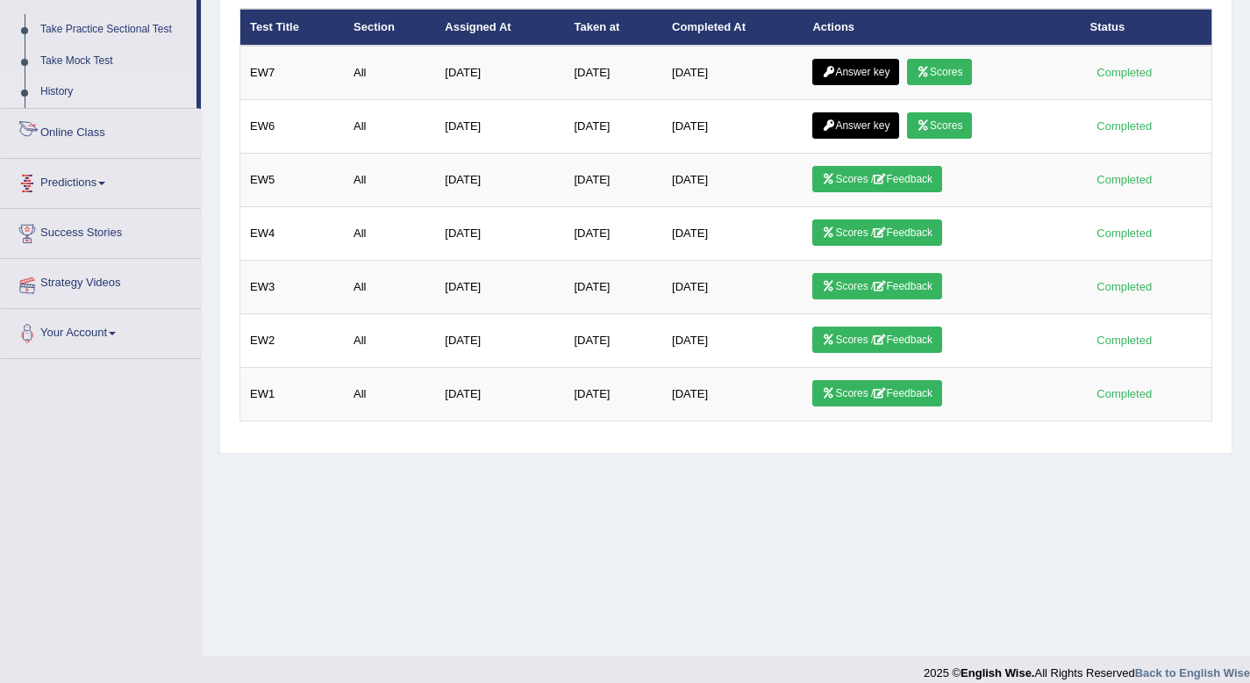
scroll to position [239, 0]
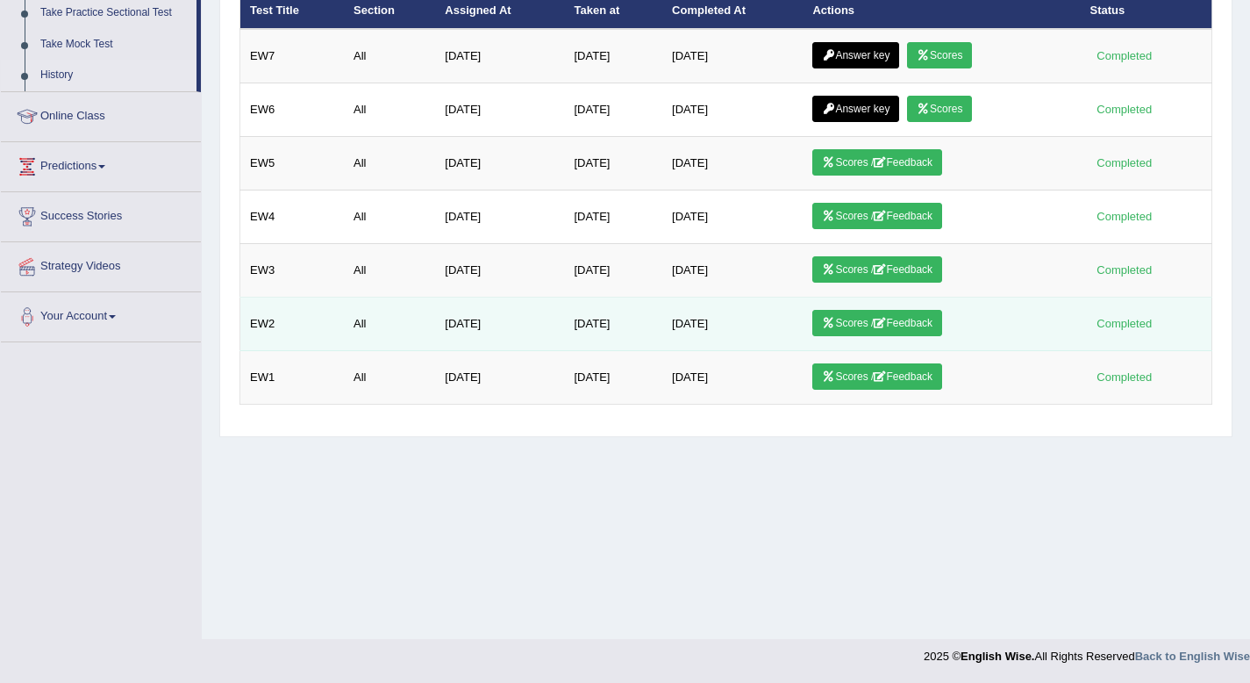
click at [879, 324] on link "Scores / Feedback" at bounding box center [878, 323] width 130 height 26
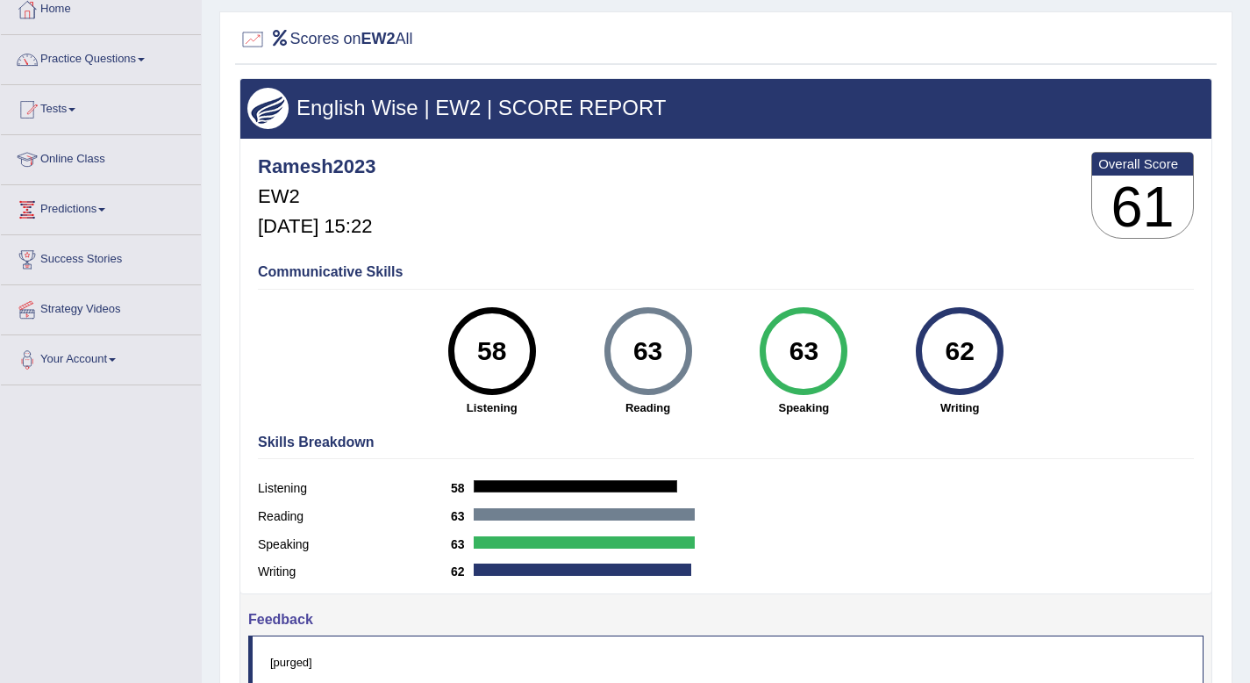
scroll to position [104, 0]
